Goal: Transaction & Acquisition: Purchase product/service

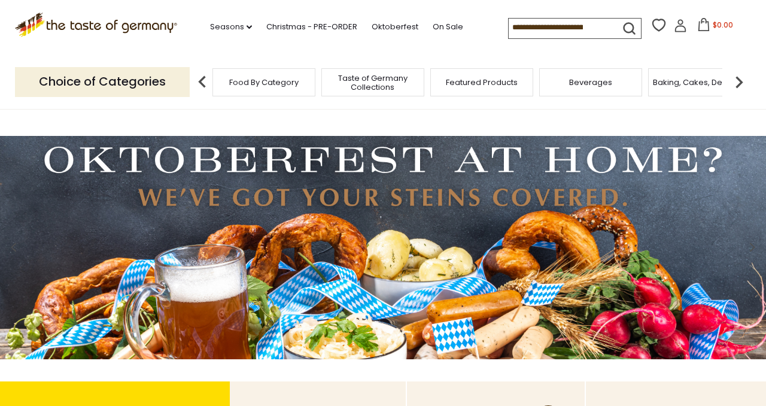
click at [737, 81] on img at bounding box center [739, 82] width 24 height 24
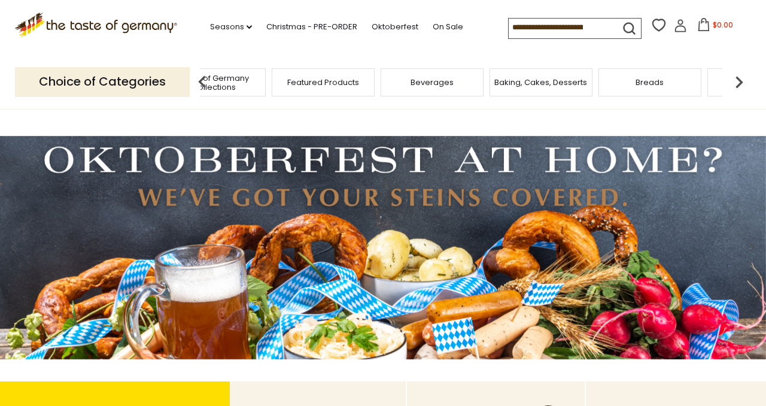
click at [737, 81] on img at bounding box center [739, 82] width 24 height 24
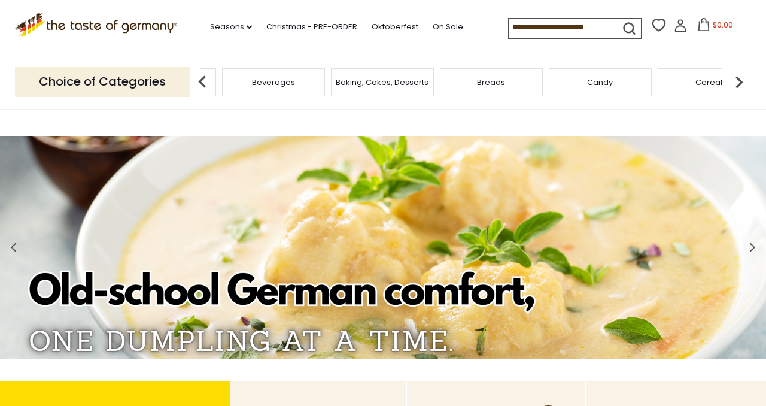
click at [737, 81] on img at bounding box center [739, 82] width 24 height 24
click at [443, 89] on div "Candy" at bounding box center [441, 82] width 103 height 28
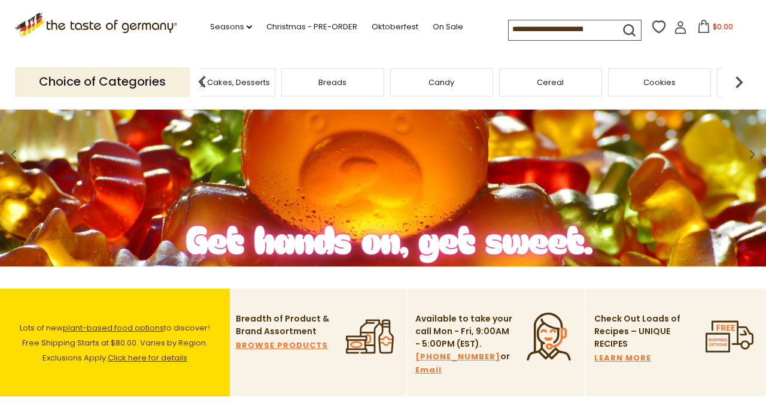
scroll to position [69, 0]
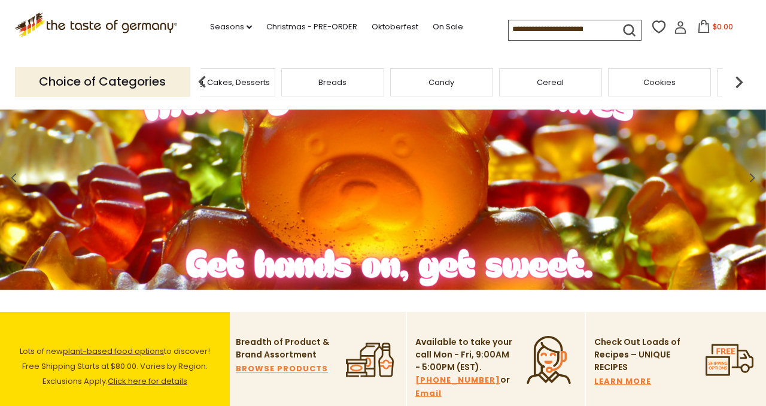
click at [737, 82] on img at bounding box center [739, 82] width 24 height 24
click at [696, 83] on span "Chocolate & Marzipan" at bounding box center [718, 82] width 87 height 9
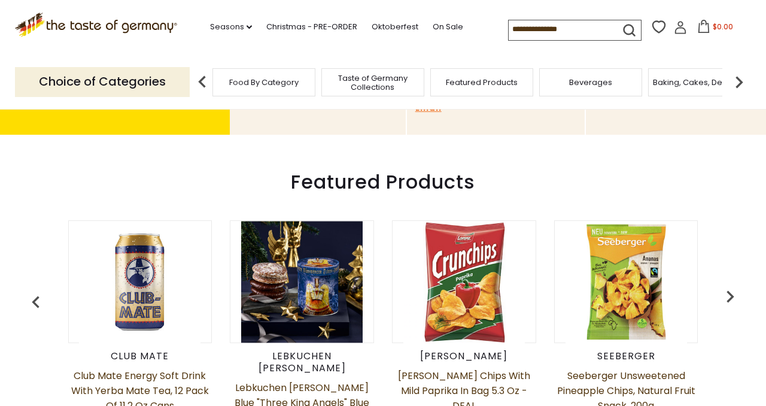
scroll to position [353, 0]
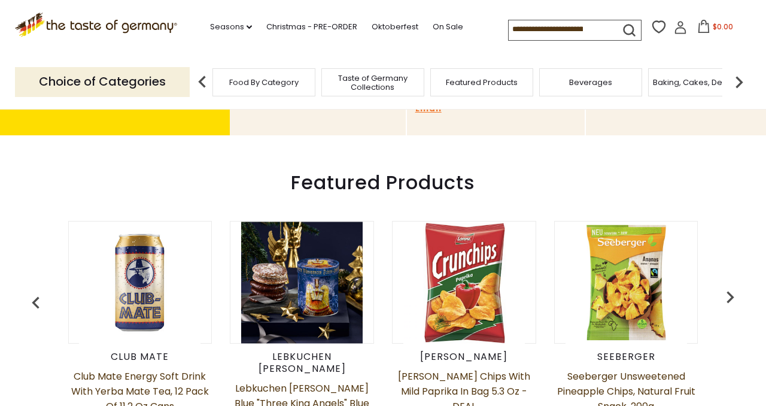
click at [740, 83] on img at bounding box center [739, 82] width 24 height 24
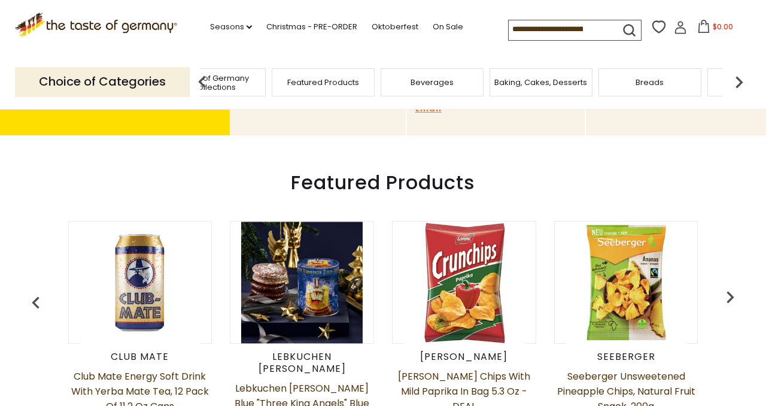
click at [740, 83] on img at bounding box center [739, 82] width 24 height 24
click at [705, 80] on span "Chocolate & Marzipan" at bounding box center [718, 82] width 87 height 9
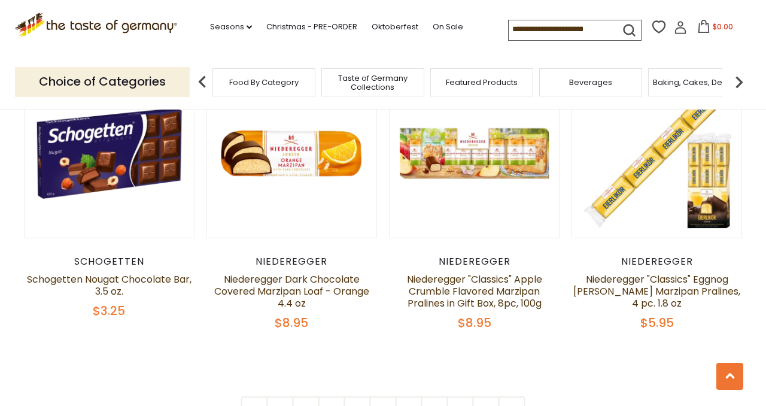
scroll to position [2778, 0]
